Goal: Information Seeking & Learning: Learn about a topic

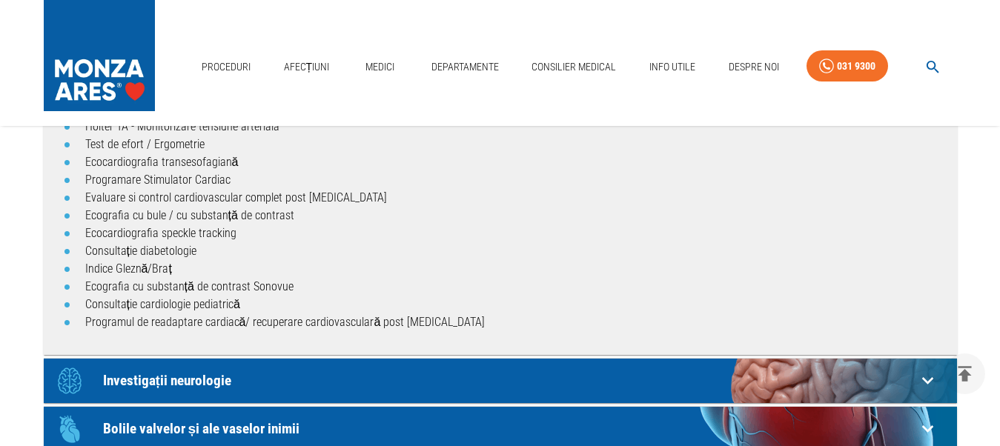
scroll to position [1, 0]
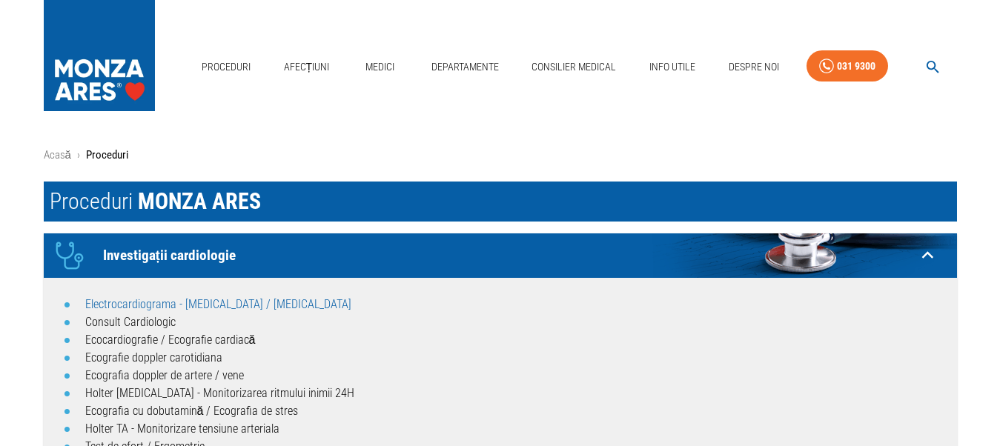
click at [133, 301] on link "Electrocardiograma - [MEDICAL_DATA] / [MEDICAL_DATA]" at bounding box center [218, 304] width 266 height 14
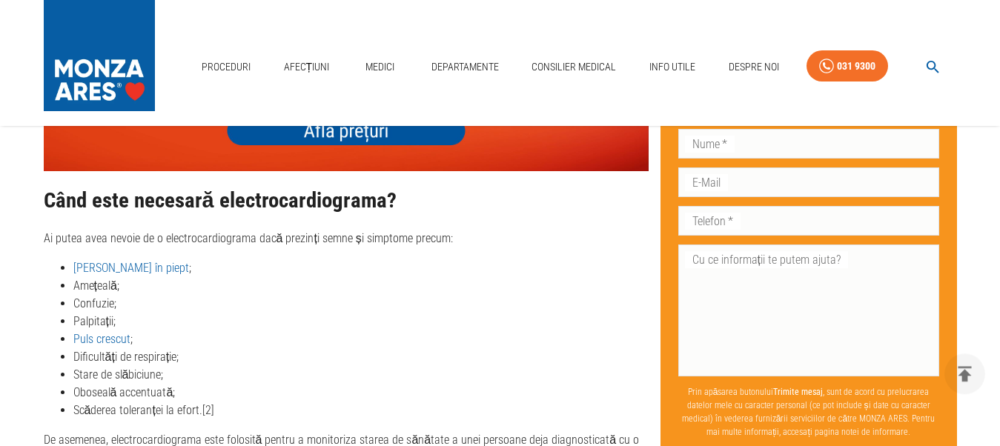
scroll to position [1512, 0]
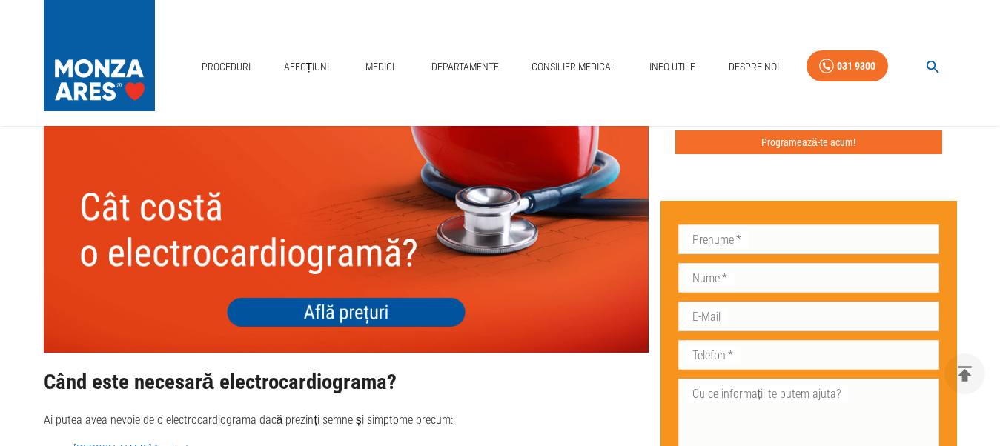
click at [391, 299] on img at bounding box center [346, 232] width 605 height 242
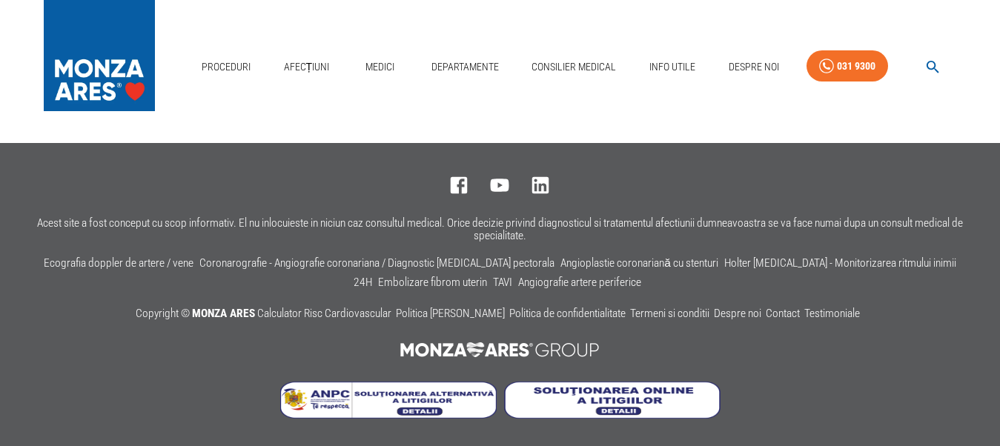
scroll to position [1, 0]
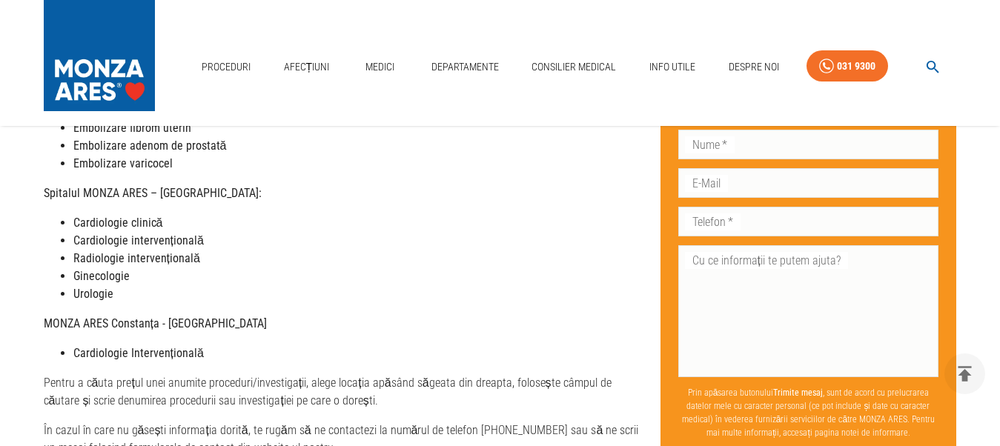
scroll to position [680, 0]
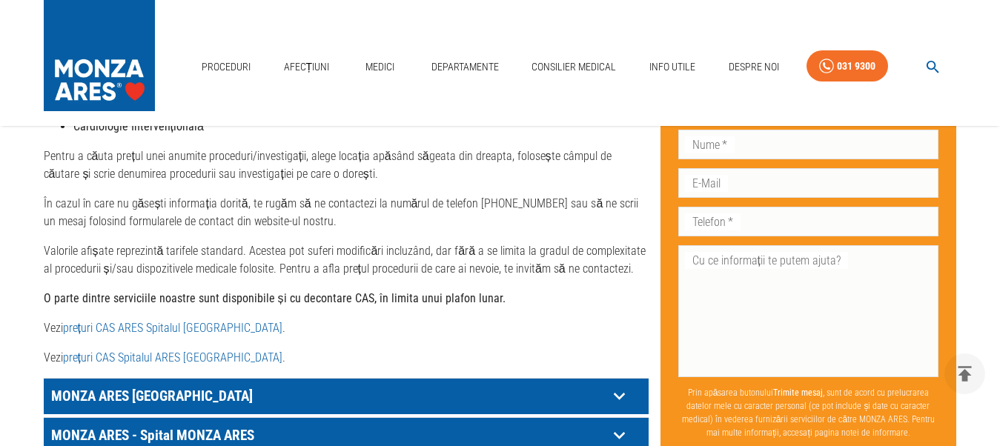
click at [136, 331] on link "prețuri CAS ARES Spitalul Monza" at bounding box center [172, 328] width 219 height 14
